Goal: Check status: Check status

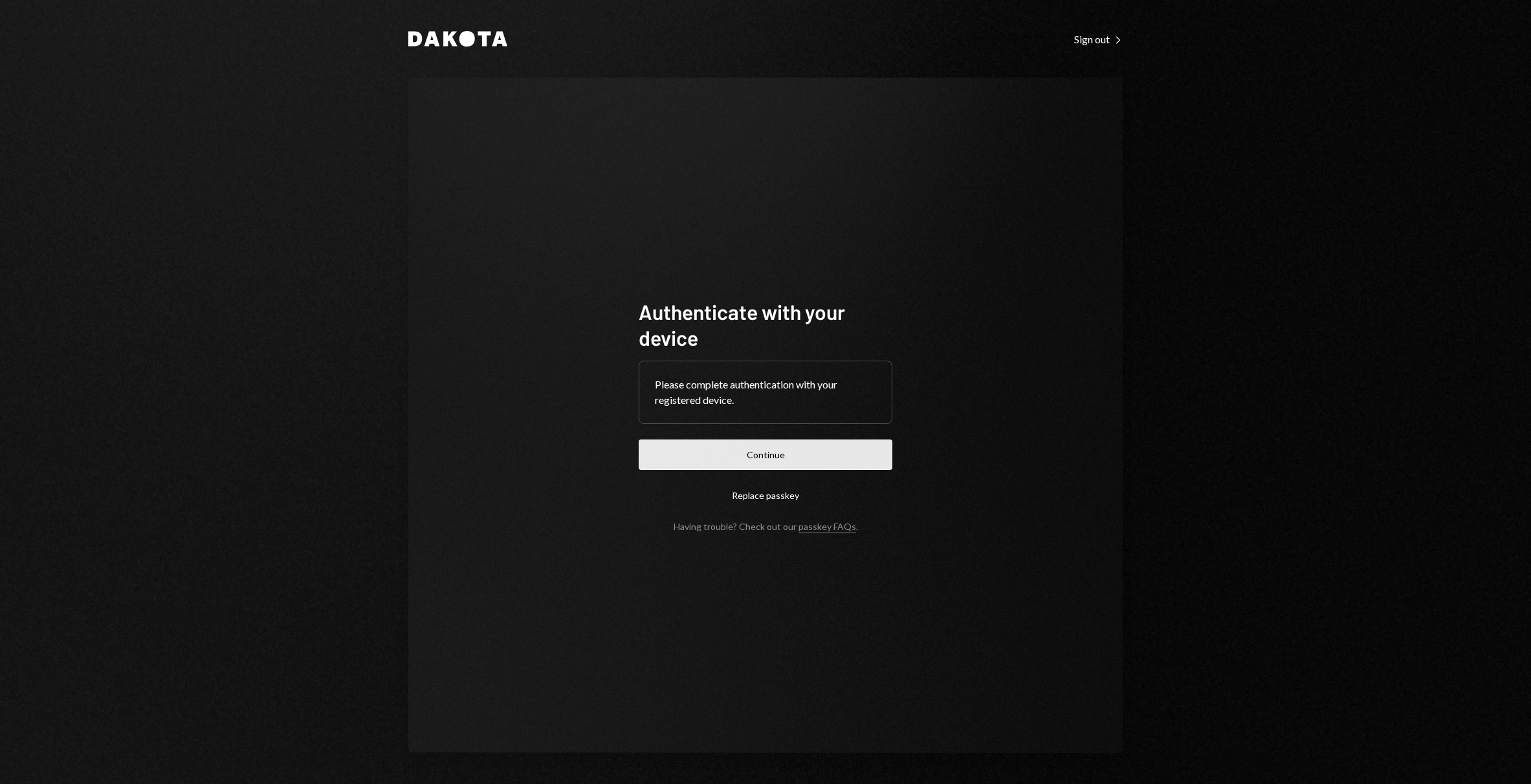
click at [691, 452] on button "Continue" at bounding box center [765, 455] width 254 height 30
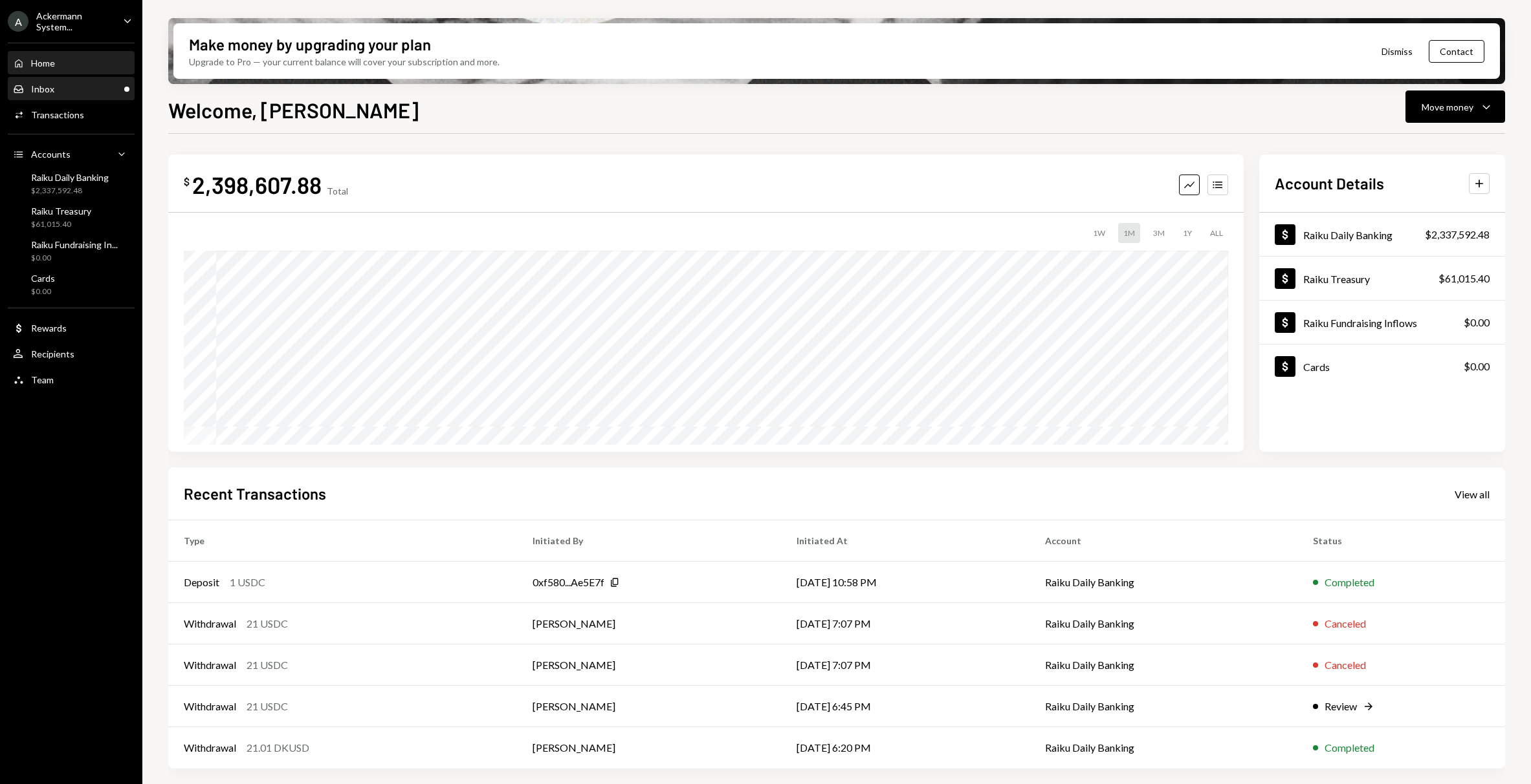
click at [66, 93] on div "Inbox Inbox" at bounding box center [70, 89] width 116 height 12
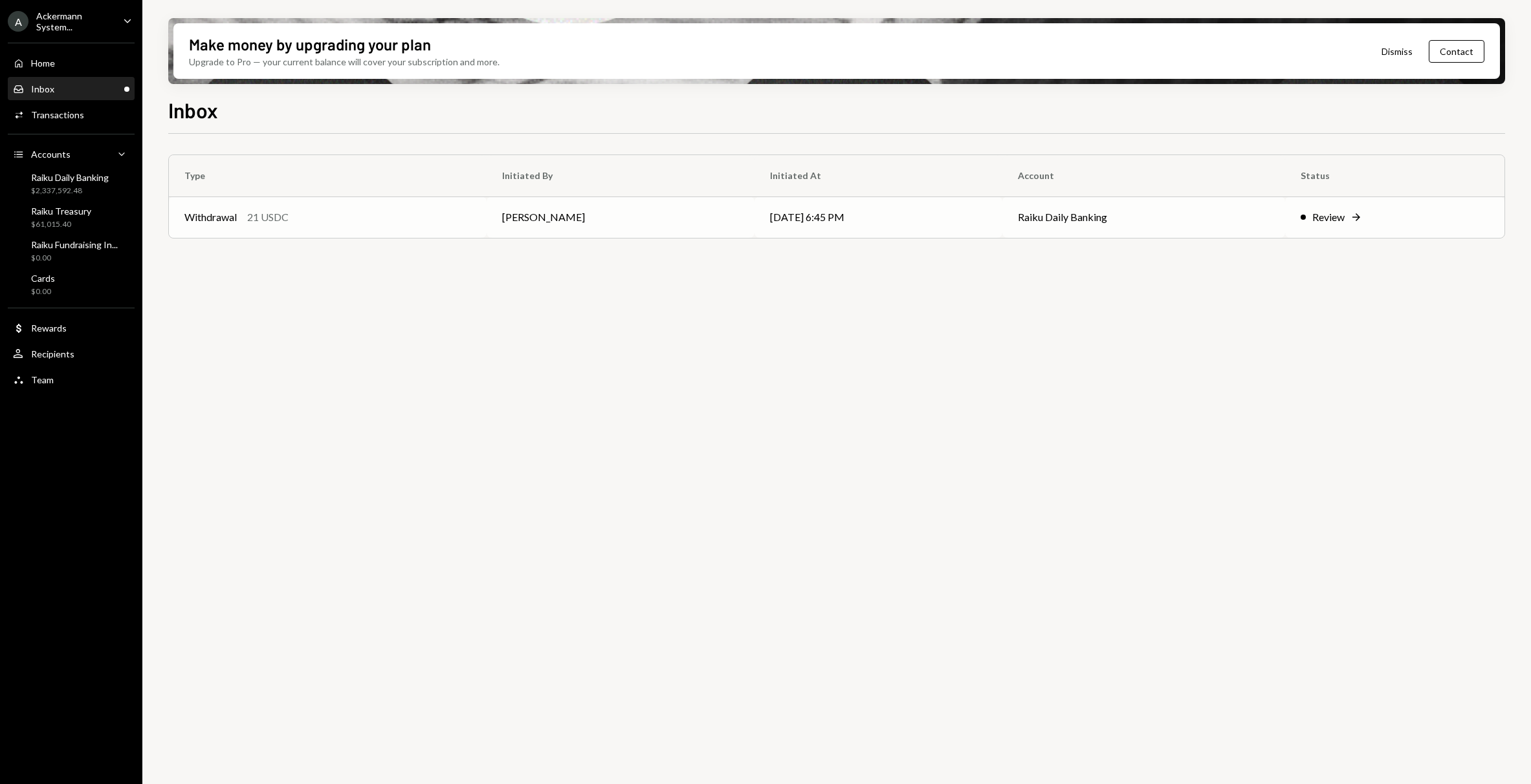
click at [1263, 214] on td "Raiku Daily Banking" at bounding box center [1143, 217] width 283 height 41
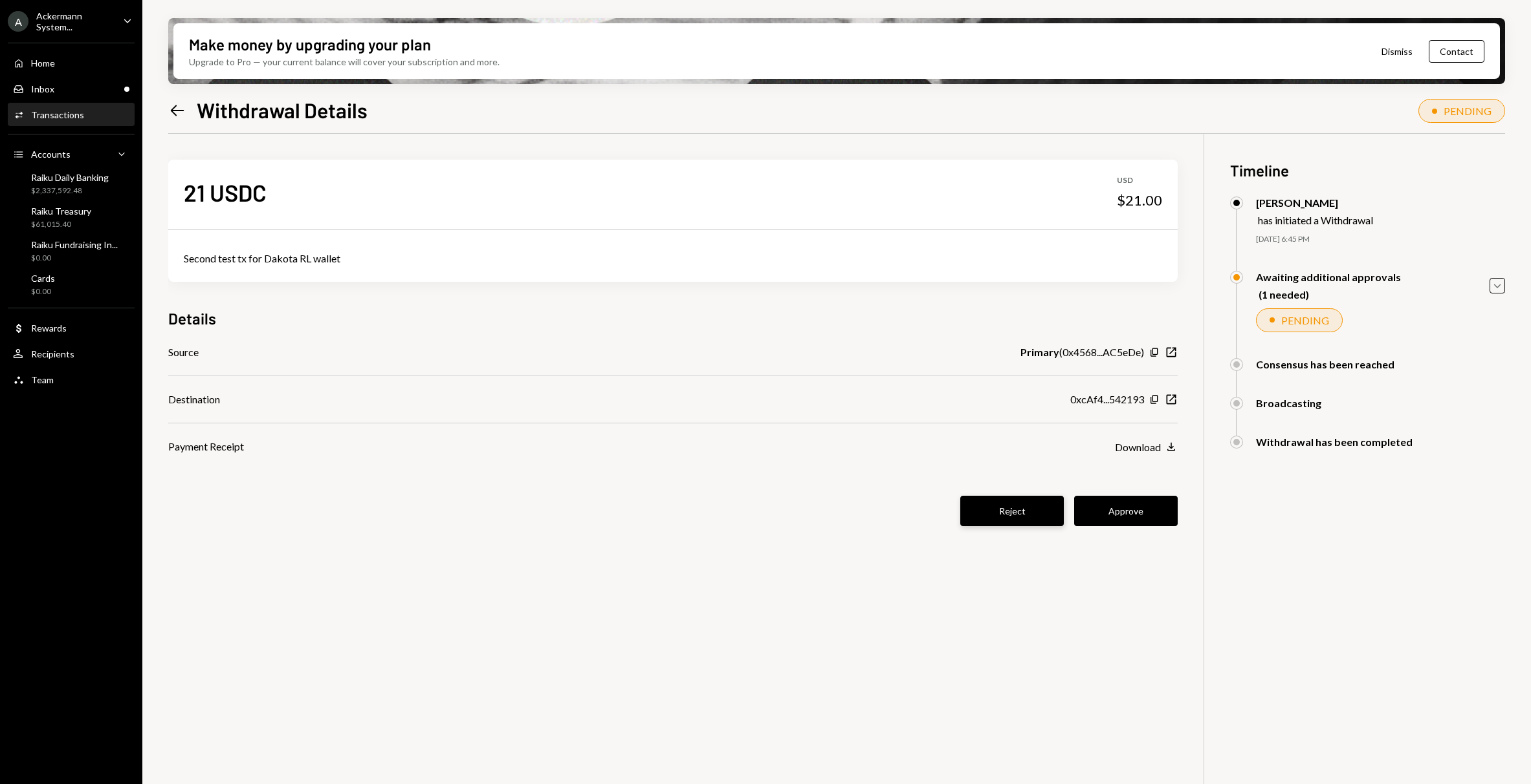
click at [1009, 523] on button "Reject" at bounding box center [1011, 511] width 103 height 30
click at [1014, 516] on div "Reject Approve" at bounding box center [673, 511] width 1010 height 30
click at [177, 110] on icon at bounding box center [177, 111] width 13 height 11
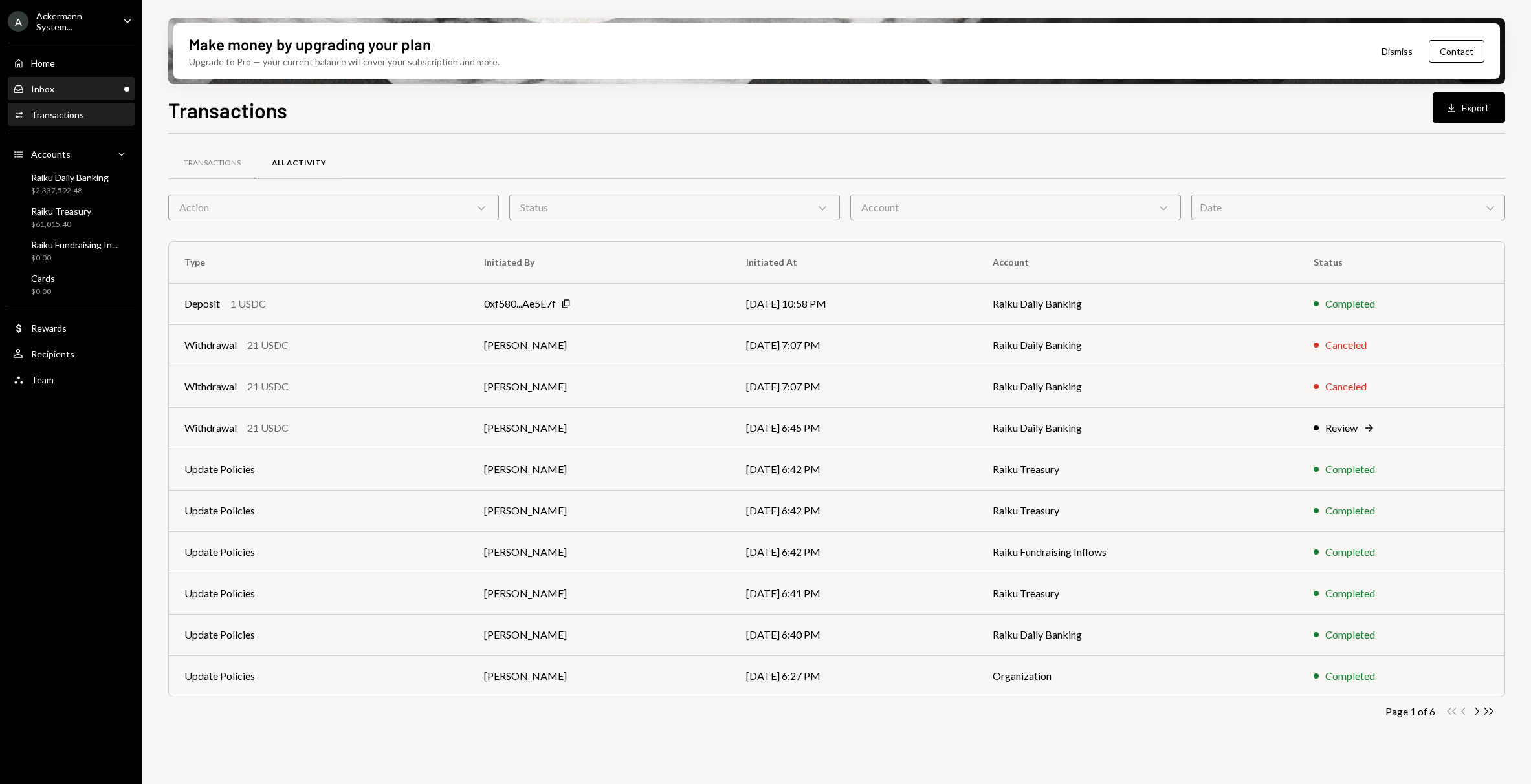
click at [93, 92] on div "Inbox Inbox" at bounding box center [70, 89] width 116 height 12
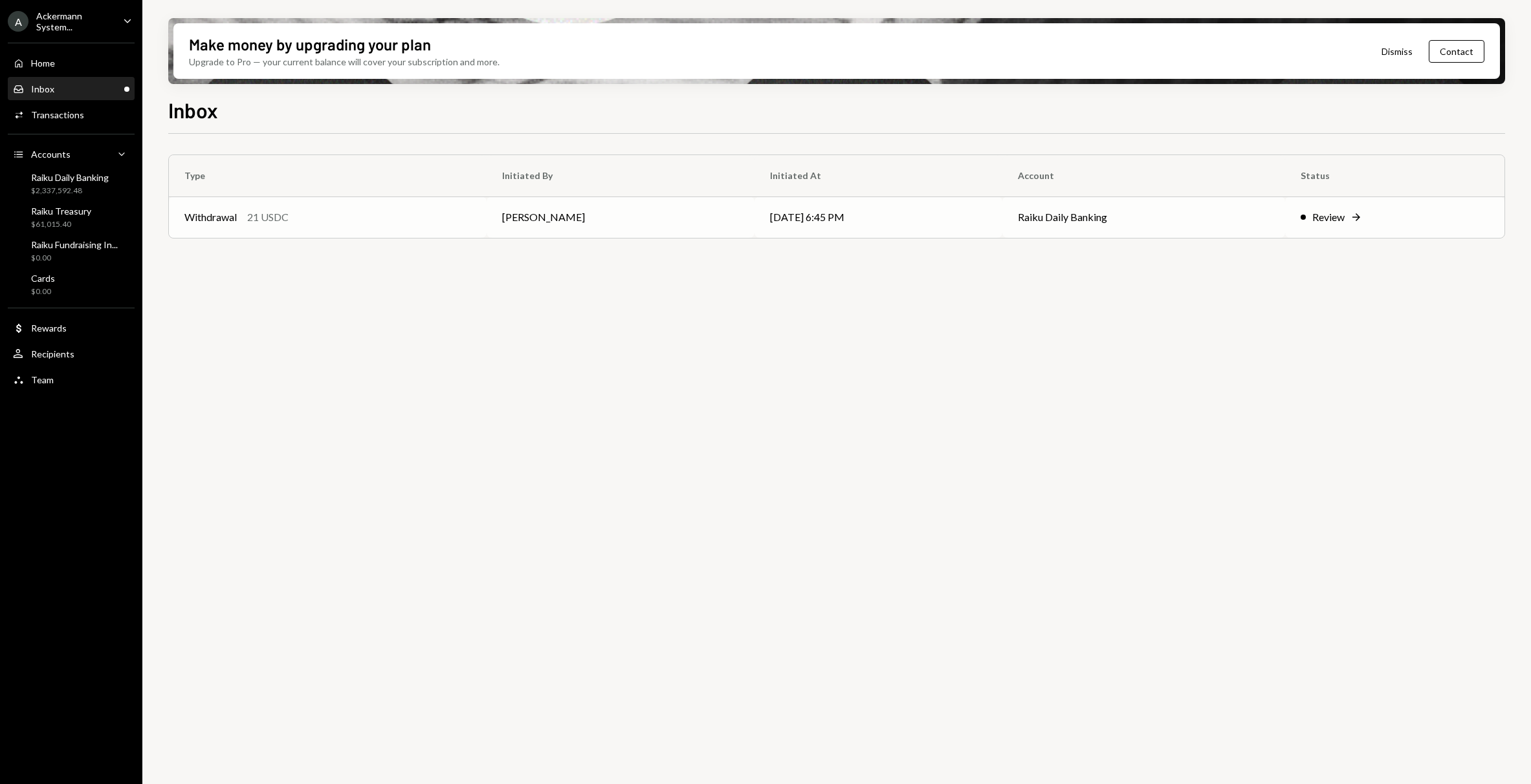
click at [942, 217] on td "[DATE] 6:45 PM" at bounding box center [878, 217] width 248 height 41
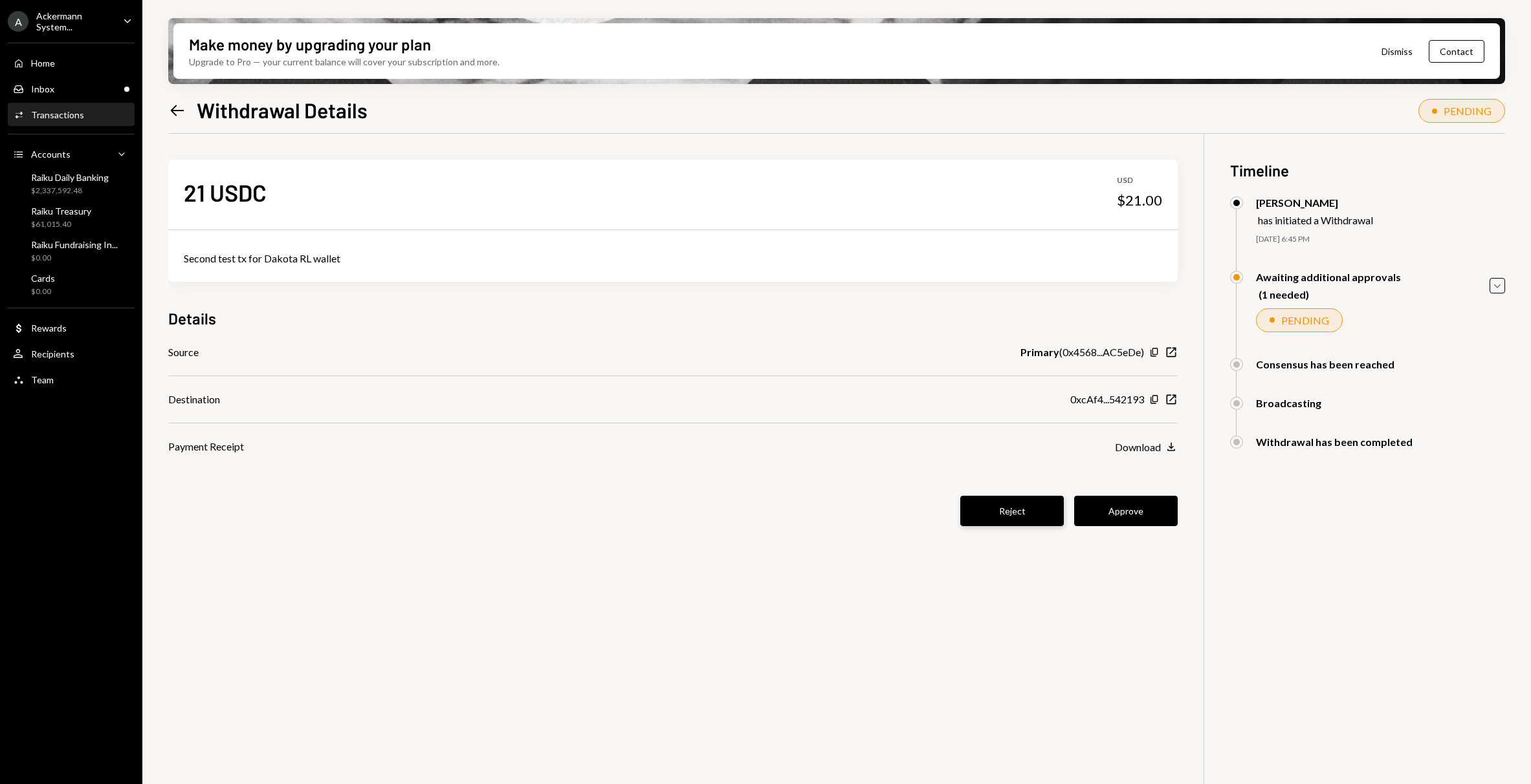
click at [1020, 496] on button "Reject" at bounding box center [1011, 511] width 103 height 30
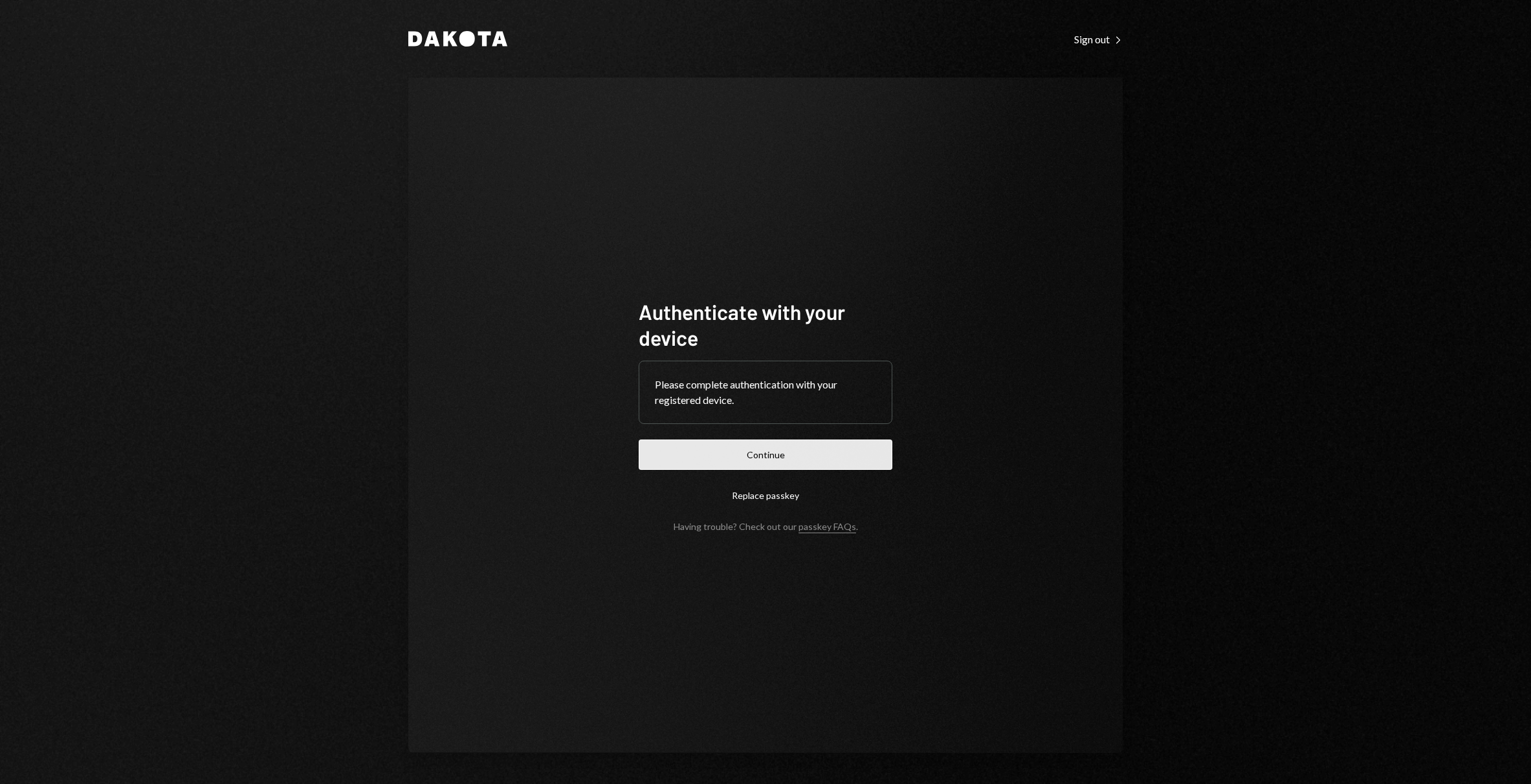
click at [726, 446] on button "Continue" at bounding box center [765, 455] width 254 height 30
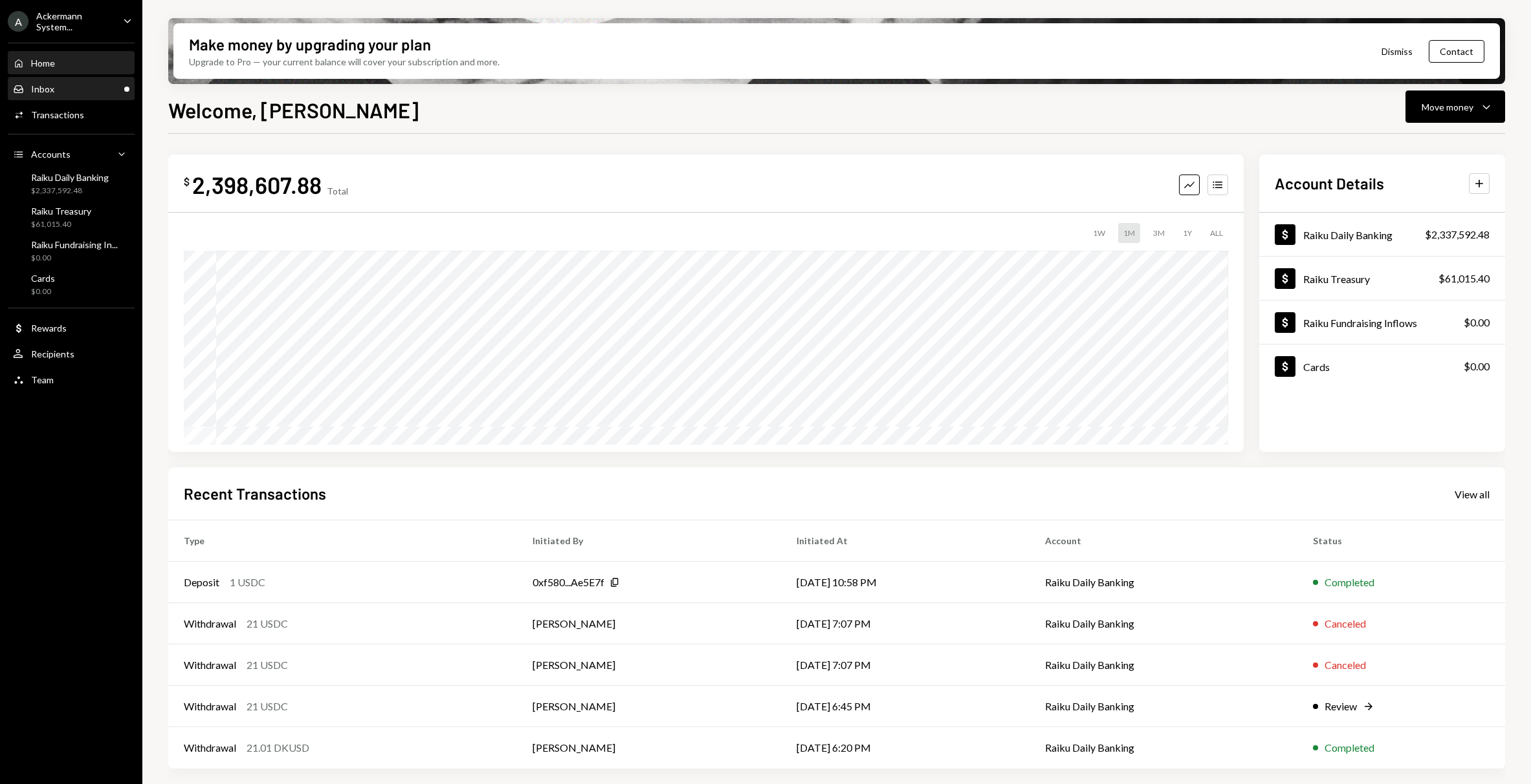
click at [55, 81] on div "Inbox Inbox" at bounding box center [70, 89] width 116 height 22
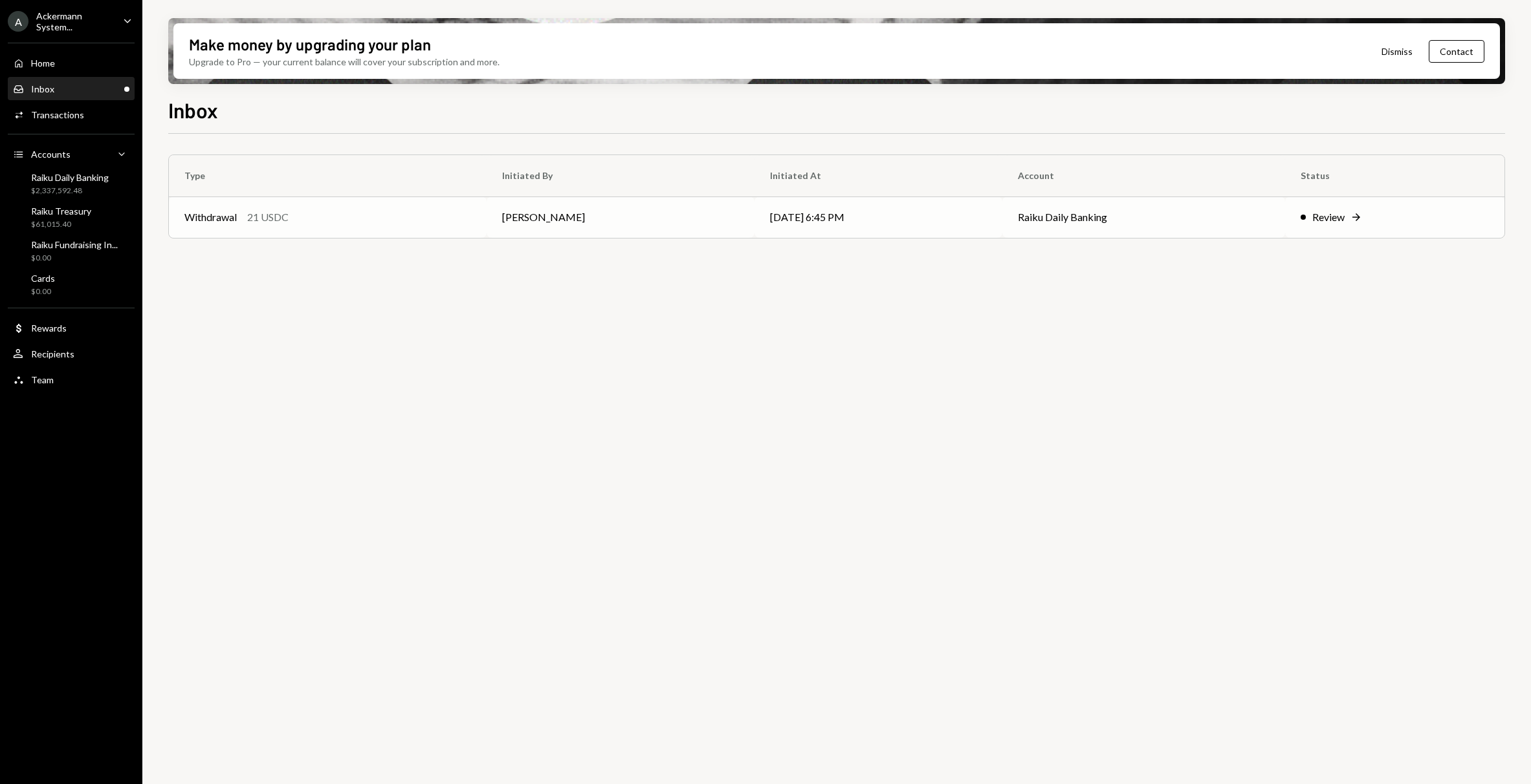
click at [544, 212] on td "Clara Cambra" at bounding box center [620, 217] width 268 height 41
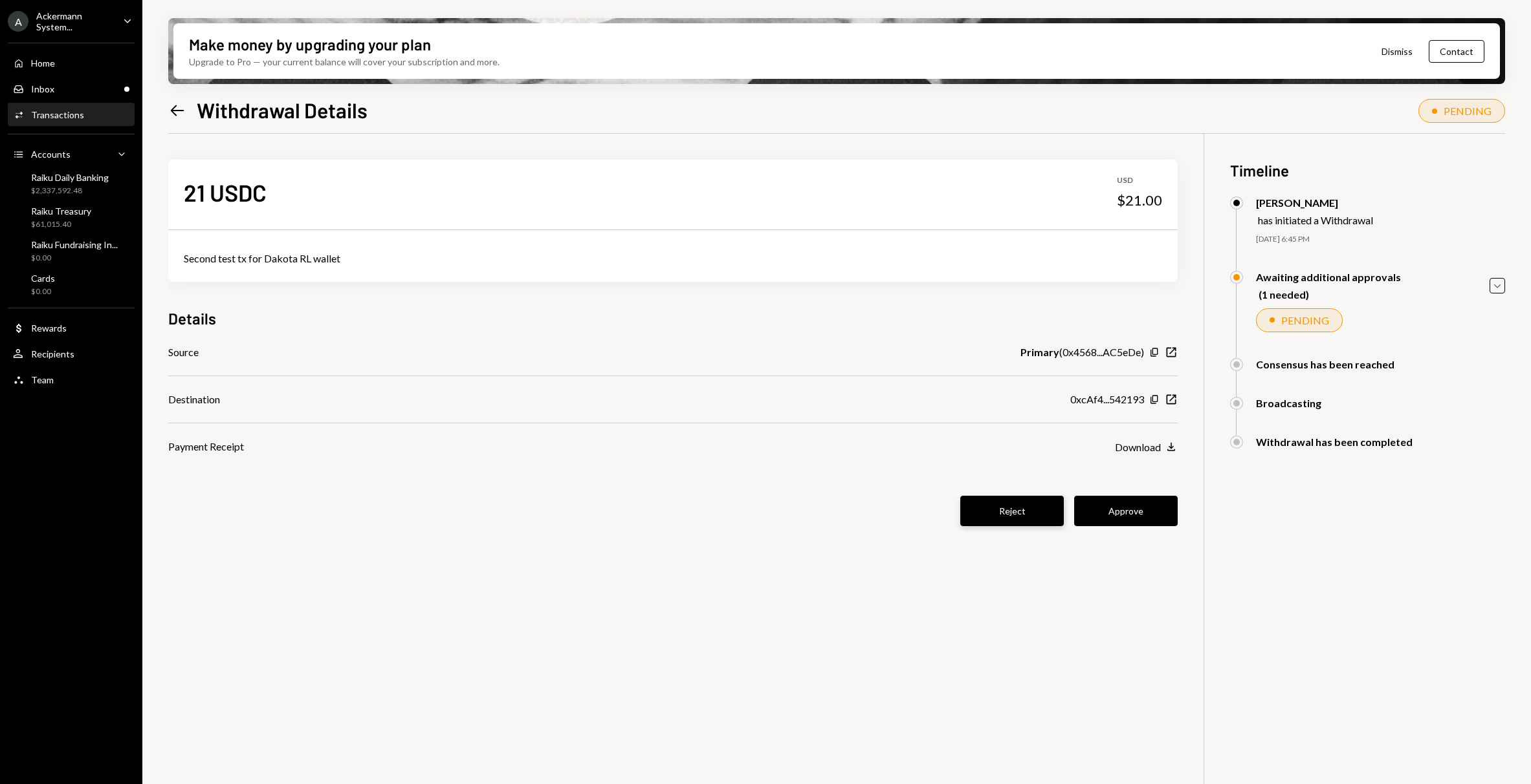
click at [1018, 518] on button "Reject" at bounding box center [1011, 511] width 103 height 30
click at [45, 82] on div "Inbox Inbox" at bounding box center [70, 89] width 116 height 22
